Goal: Navigation & Orientation: Find specific page/section

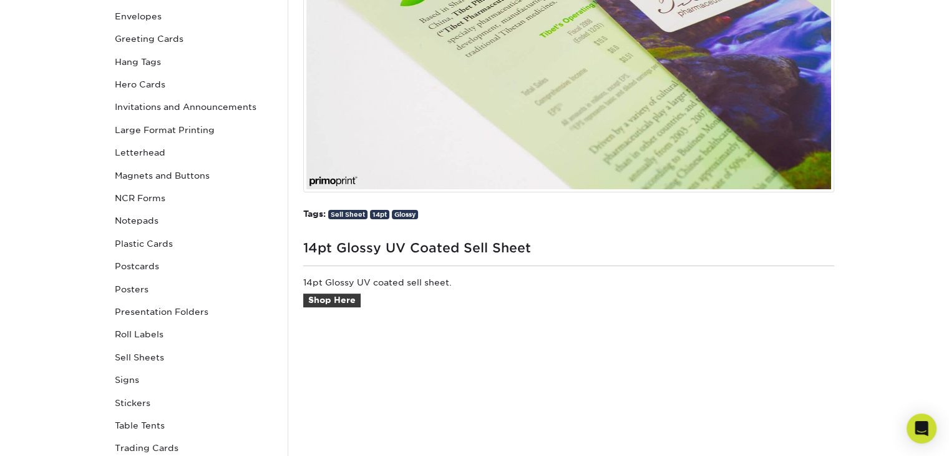
scroll to position [349, 0]
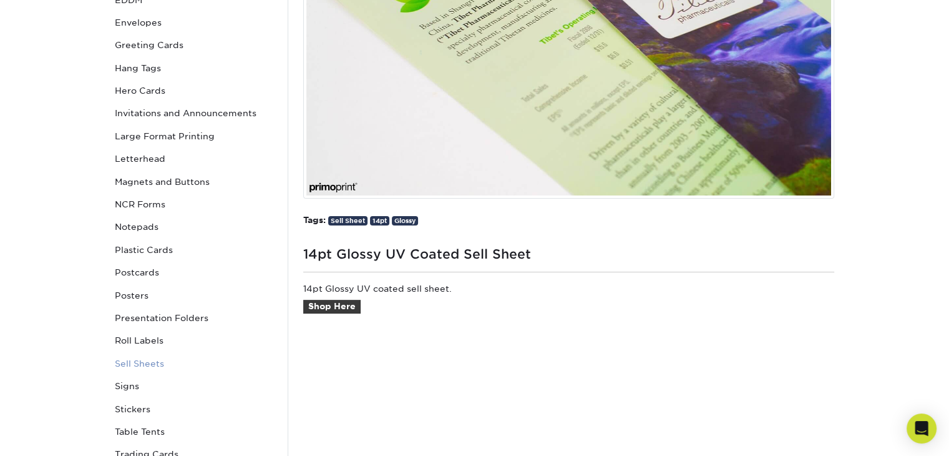
click at [155, 358] on link "Sell Sheets" at bounding box center [194, 363] width 169 height 22
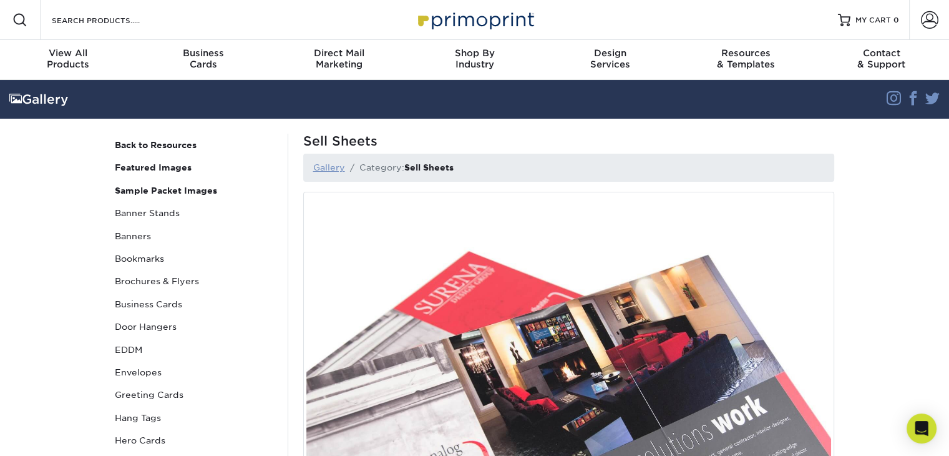
click at [333, 163] on link "Gallery" at bounding box center [329, 167] width 32 height 10
